Goal: Information Seeking & Learning: Learn about a topic

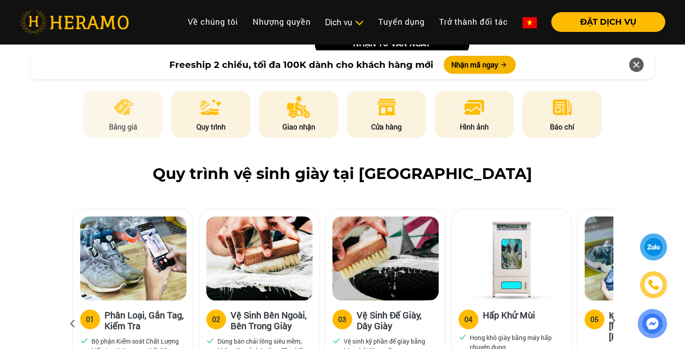
click at [130, 112] on img at bounding box center [123, 107] width 22 height 22
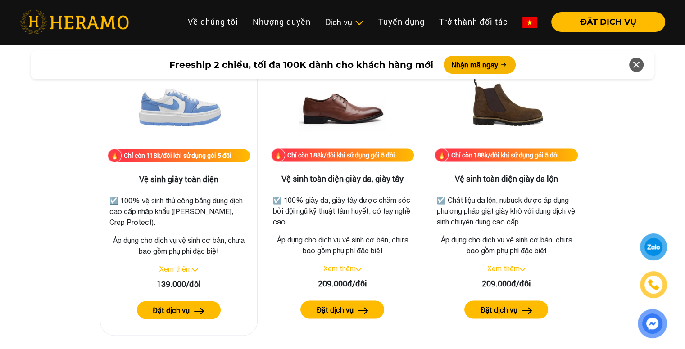
scroll to position [1258, 0]
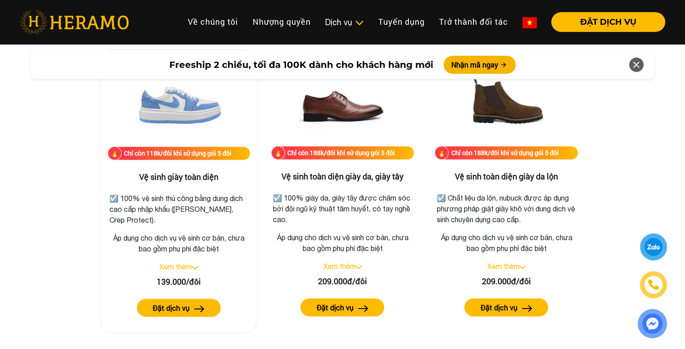
click at [184, 263] on link "Xem thêm" at bounding box center [175, 267] width 32 height 8
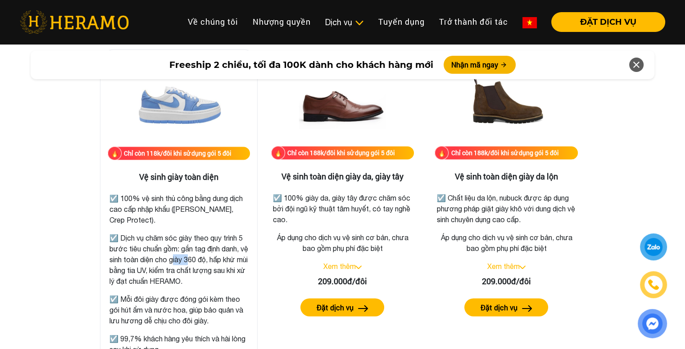
click at [184, 263] on p "☑️ Dịch vụ chăm sóc giày theo quy trình 5 bước tiêu chuẩn gồm: gắn tag định dan…" at bounding box center [178, 260] width 139 height 54
click at [201, 269] on p "☑️ Dịch vụ chăm sóc giày theo quy trình 5 bước tiêu chuẩn gồm: gắn tag định dan…" at bounding box center [178, 260] width 139 height 54
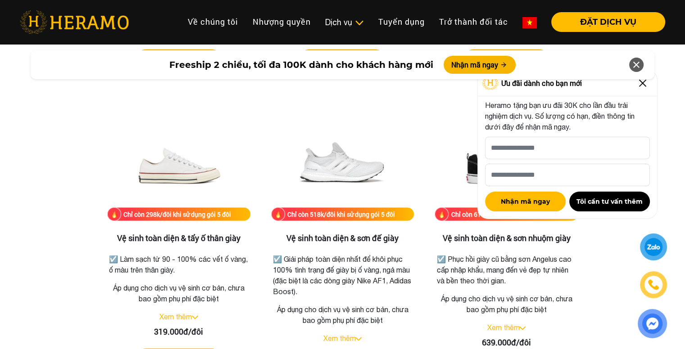
scroll to position [1933, 0]
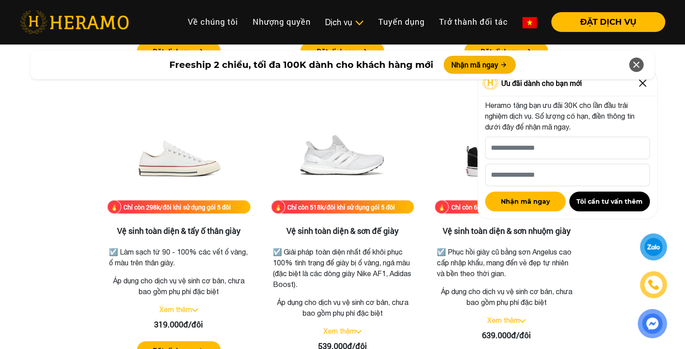
click at [643, 86] on img at bounding box center [642, 83] width 14 height 14
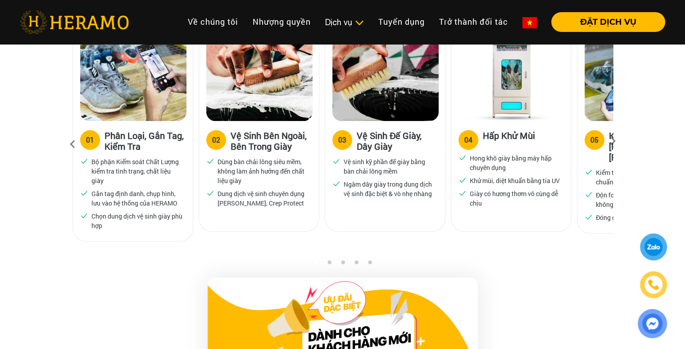
scroll to position [630, 0]
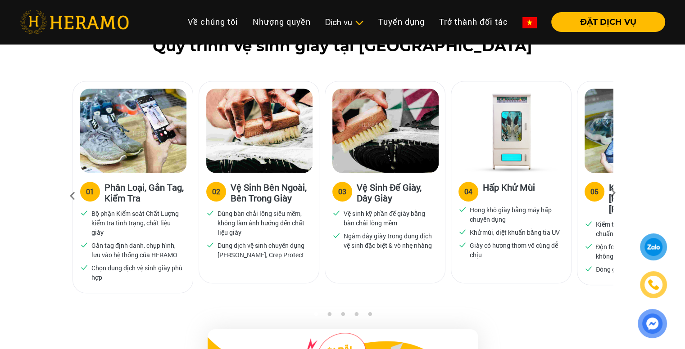
scroll to position [585, 0]
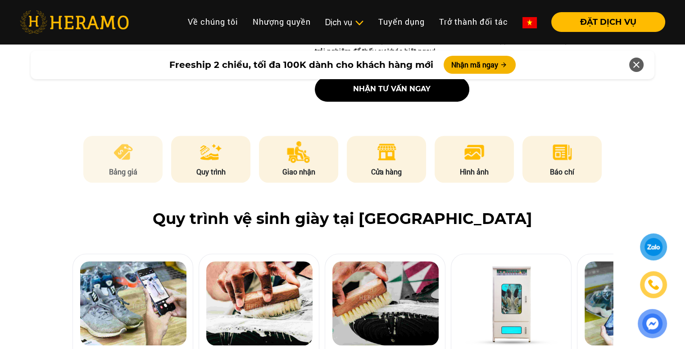
click at [134, 165] on li "Bảng giá" at bounding box center [122, 159] width 79 height 47
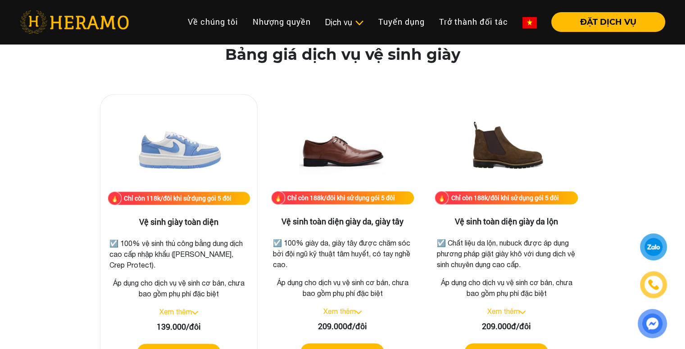
click at [160, 241] on p "☑️ 100% vệ sinh thủ công bằng dung dịch cao cấp nhập khẩu ([PERSON_NAME], Crep …" at bounding box center [178, 254] width 139 height 32
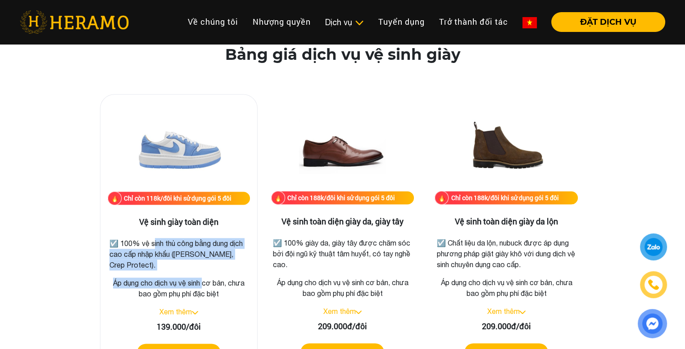
drag, startPoint x: 160, startPoint y: 241, endPoint x: 200, endPoint y: 288, distance: 61.3
click at [200, 288] on div "Chỉ còn 118k/đôi khi sử dụng gói 5 đôi Vệ sinh giày toàn diện ☑️ 100% vệ sinh t…" at bounding box center [179, 236] width 158 height 284
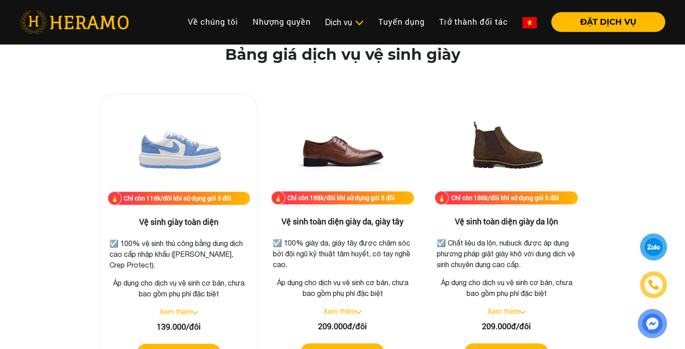
click at [205, 290] on p "Áp dụng cho dịch vụ vệ sinh cơ bản, chưa bao gồm phụ phí đặc biệt" at bounding box center [179, 289] width 142 height 22
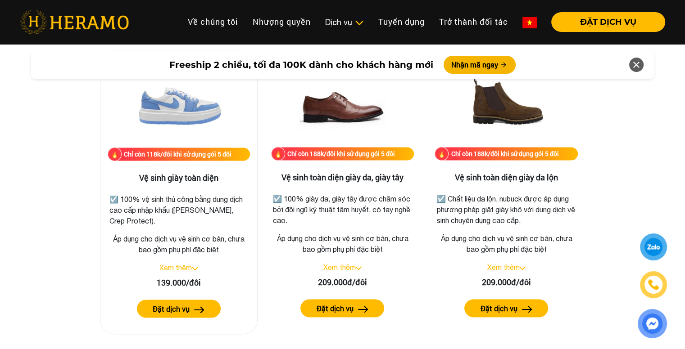
scroll to position [1258, 0]
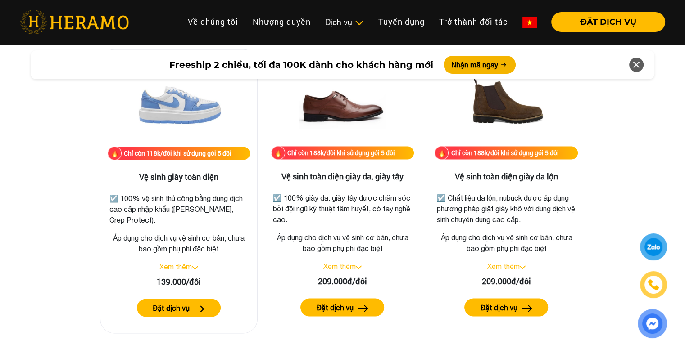
click at [182, 268] on link "Xem thêm" at bounding box center [175, 267] width 32 height 8
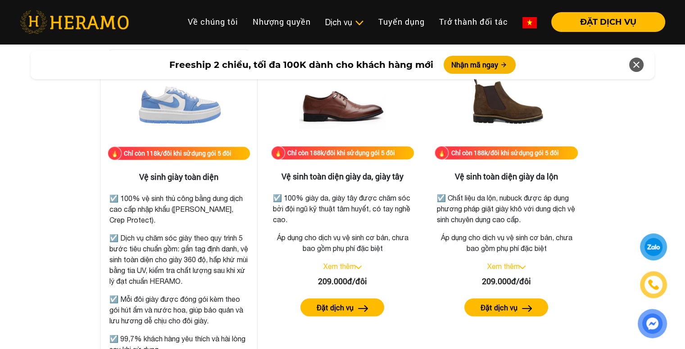
click at [173, 245] on p "☑️ Dịch vụ chăm sóc giày theo quy trình 5 bước tiêu chuẩn gồm: gắn tag định dan…" at bounding box center [178, 260] width 139 height 54
click at [137, 260] on p "☑️ Dịch vụ chăm sóc giày theo quy trình 5 bước tiêu chuẩn gồm: gắn tag định dan…" at bounding box center [178, 260] width 139 height 54
drag, startPoint x: 137, startPoint y: 260, endPoint x: 193, endPoint y: 267, distance: 56.8
click at [192, 267] on p "☑️ Dịch vụ chăm sóc giày theo quy trình 5 bước tiêu chuẩn gồm: gắn tag định dan…" at bounding box center [178, 260] width 139 height 54
click at [198, 270] on p "☑️ Dịch vụ chăm sóc giày theo quy trình 5 bước tiêu chuẩn gồm: gắn tag định dan…" at bounding box center [178, 260] width 139 height 54
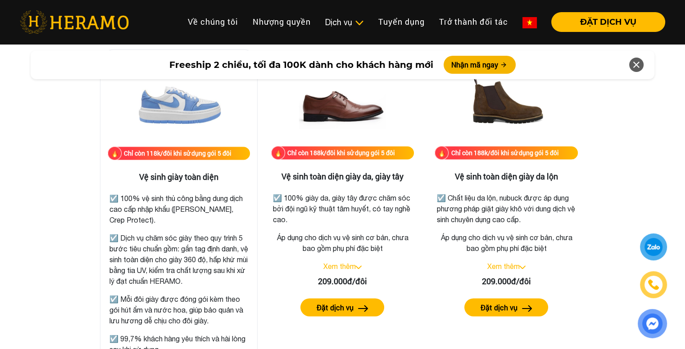
drag, startPoint x: 124, startPoint y: 257, endPoint x: 175, endPoint y: 271, distance: 53.2
click at [128, 258] on p "☑️ Dịch vụ chăm sóc giày theo quy trình 5 bước tiêu chuẩn gồm: gắn tag định dan…" at bounding box center [178, 260] width 139 height 54
drag, startPoint x: 175, startPoint y: 271, endPoint x: 195, endPoint y: 276, distance: 20.9
click at [193, 275] on p "☑️ Dịch vụ chăm sóc giày theo quy trình 5 bước tiêu chuẩn gồm: gắn tag định dan…" at bounding box center [178, 260] width 139 height 54
click at [205, 280] on p "☑️ Dịch vụ chăm sóc giày theo quy trình 5 bước tiêu chuẩn gồm: gắn tag định dan…" at bounding box center [178, 260] width 139 height 54
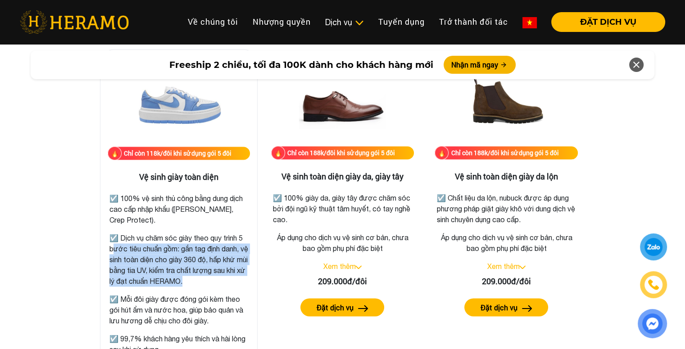
drag, startPoint x: 205, startPoint y: 280, endPoint x: 118, endPoint y: 246, distance: 92.9
click at [118, 246] on p "☑️ Dịch vụ chăm sóc giày theo quy trình 5 bước tiêu chuẩn gồm: gắn tag định dan…" at bounding box center [178, 260] width 139 height 54
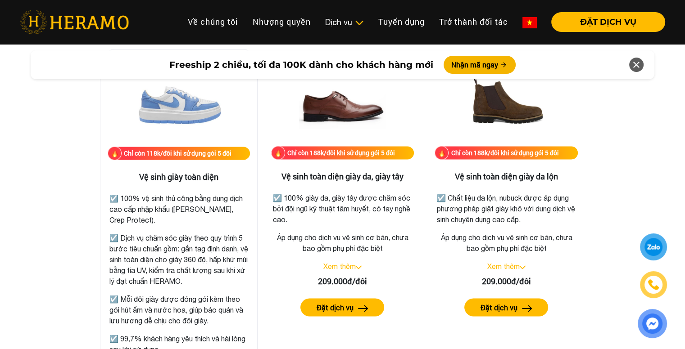
click at [117, 240] on p "☑️ Dịch vụ chăm sóc giày theo quy trình 5 bước tiêu chuẩn gồm: gắn tag định dan…" at bounding box center [178, 260] width 139 height 54
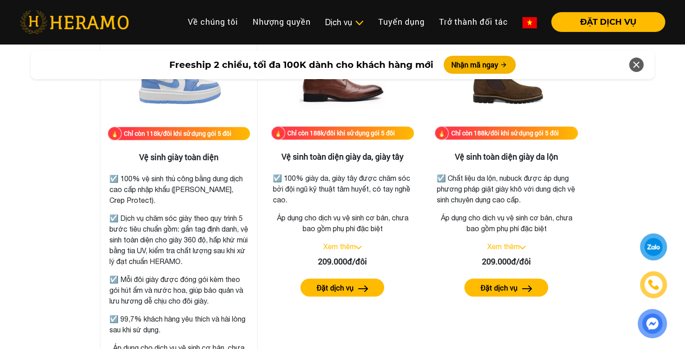
scroll to position [1348, 0]
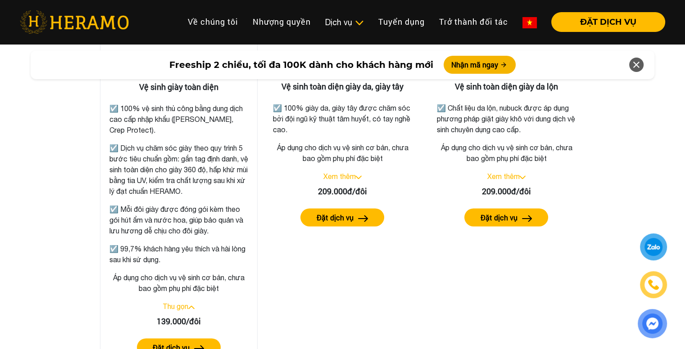
drag, startPoint x: 137, startPoint y: 206, endPoint x: 164, endPoint y: 222, distance: 31.7
click at [138, 207] on p "☑️ Mỗi đôi giày được đóng gói kèm theo gói hút ẩm và nước hoa, giúp bảo quản và…" at bounding box center [178, 220] width 139 height 32
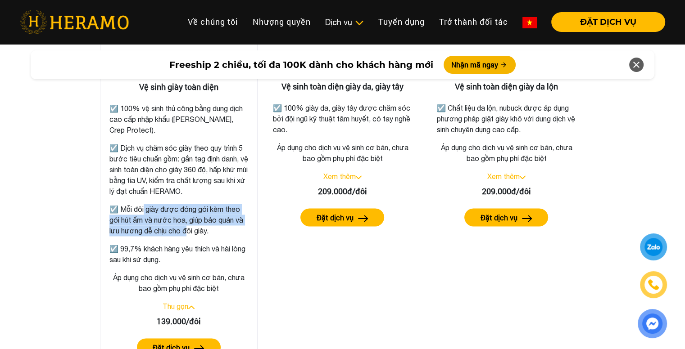
drag, startPoint x: 164, startPoint y: 222, endPoint x: 187, endPoint y: 232, distance: 24.6
click at [185, 232] on p "☑️ Mỗi đôi giày được đóng gói kèm theo gói hút ẩm và nước hoa, giúp bảo quản và…" at bounding box center [178, 220] width 139 height 32
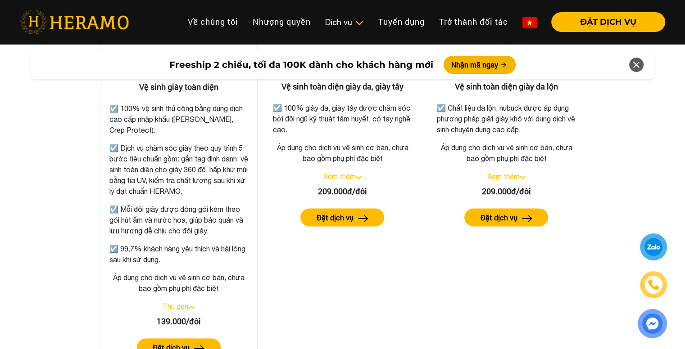
click at [189, 233] on p "☑️ Mỗi đôi giày được đóng gói kèm theo gói hút ẩm và nước hoa, giúp bảo quản và…" at bounding box center [178, 220] width 139 height 32
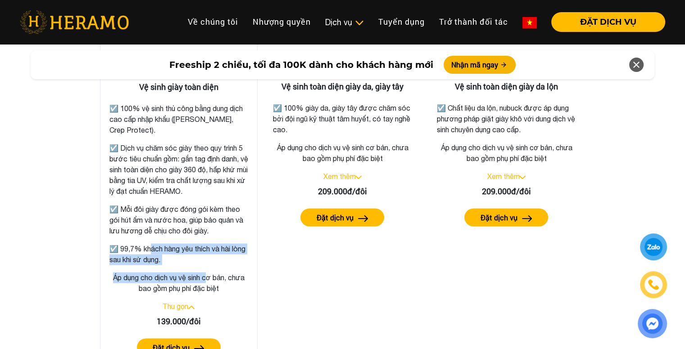
drag, startPoint x: 147, startPoint y: 244, endPoint x: 218, endPoint y: 284, distance: 81.5
click at [210, 280] on div "Chỉ còn 118k/đôi khi sử dụng gói 5 đôi Vệ sinh giày toàn diện ☑️ 100% vệ sinh t…" at bounding box center [179, 166] width 158 height 414
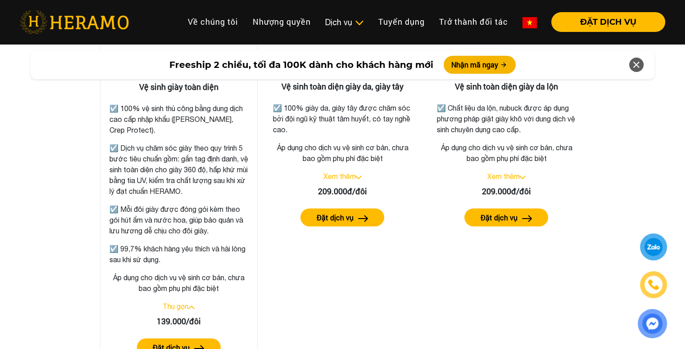
drag, startPoint x: 220, startPoint y: 285, endPoint x: 220, endPoint y: 299, distance: 14.0
click at [220, 285] on p "Áp dụng cho dịch vụ vệ sinh cơ bản, chưa bao gồm phụ phí đặc biệt" at bounding box center [179, 283] width 142 height 22
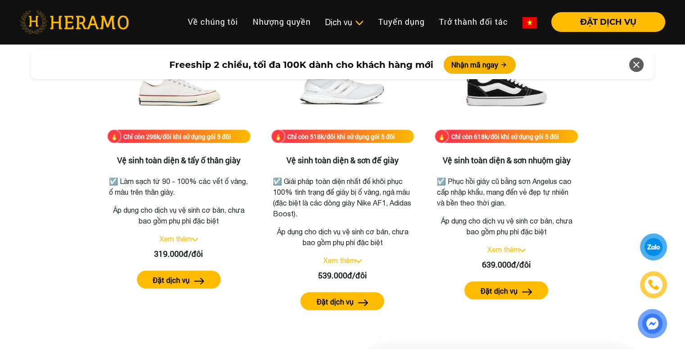
scroll to position [1932, 0]
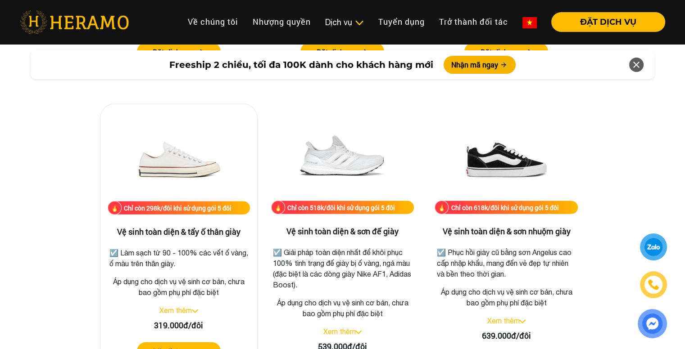
click at [187, 308] on link "Xem thêm" at bounding box center [175, 311] width 32 height 8
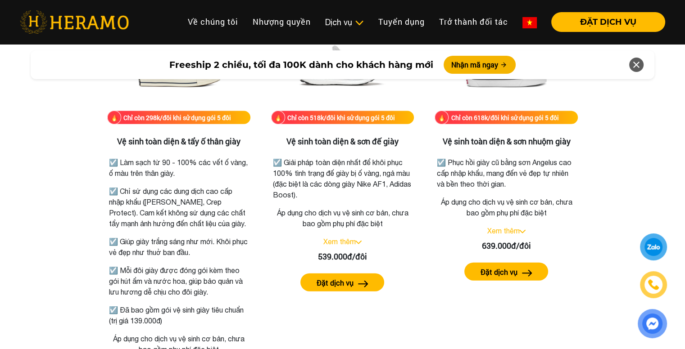
scroll to position [2022, 0]
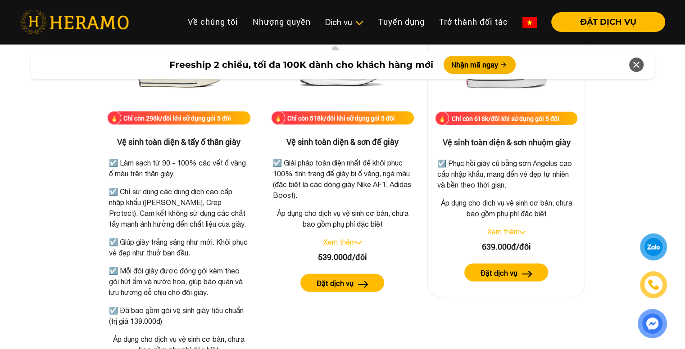
click at [510, 230] on link "Xem thêm" at bounding box center [503, 232] width 32 height 8
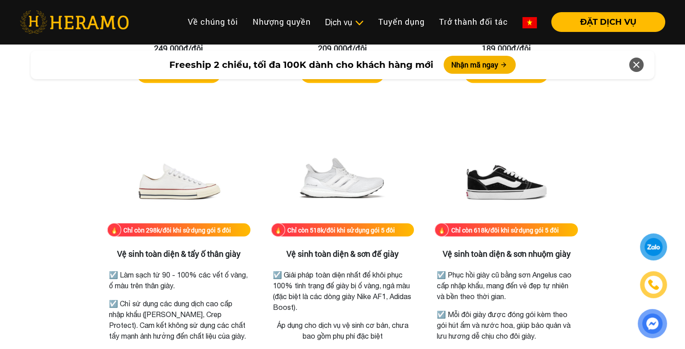
scroll to position [1923, 0]
